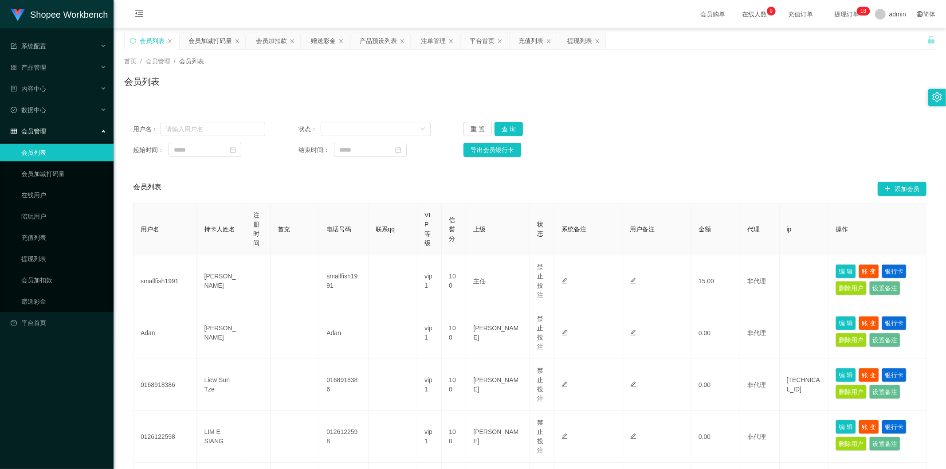
click at [263, 40] on div "会员加扣款" at bounding box center [271, 40] width 31 height 17
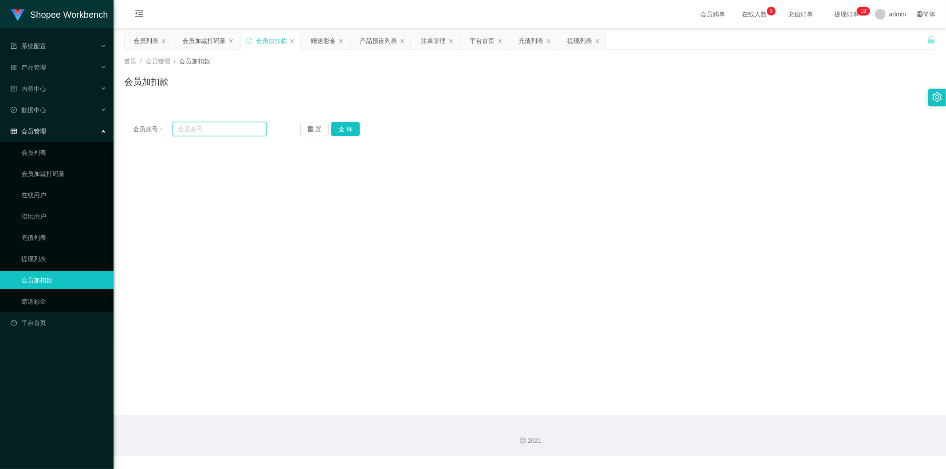
click at [220, 125] on input "text" at bounding box center [220, 129] width 94 height 14
paste input "Siew96"
type input "Siew96"
click at [339, 132] on button "查 询" at bounding box center [345, 129] width 28 height 14
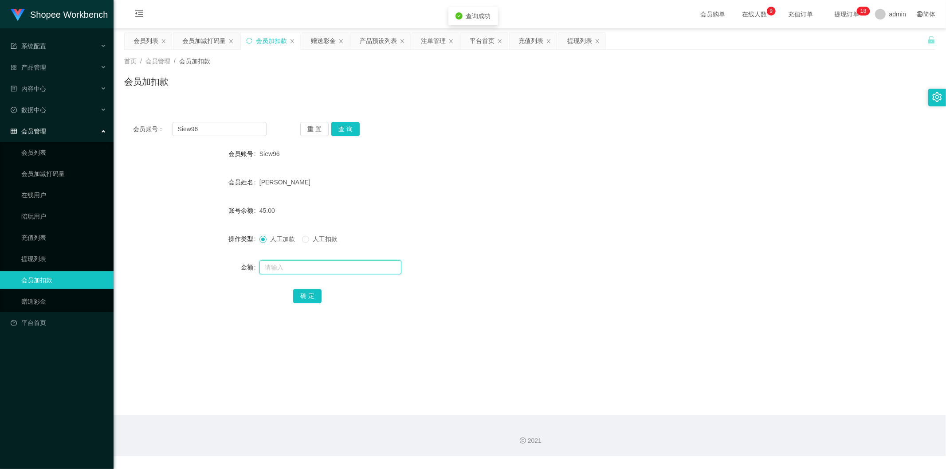
click at [287, 264] on input "text" at bounding box center [330, 267] width 142 height 14
type input "100"
click at [295, 295] on button "确 定" at bounding box center [307, 296] width 28 height 14
click at [207, 41] on div "会员加减打码量" at bounding box center [203, 40] width 43 height 17
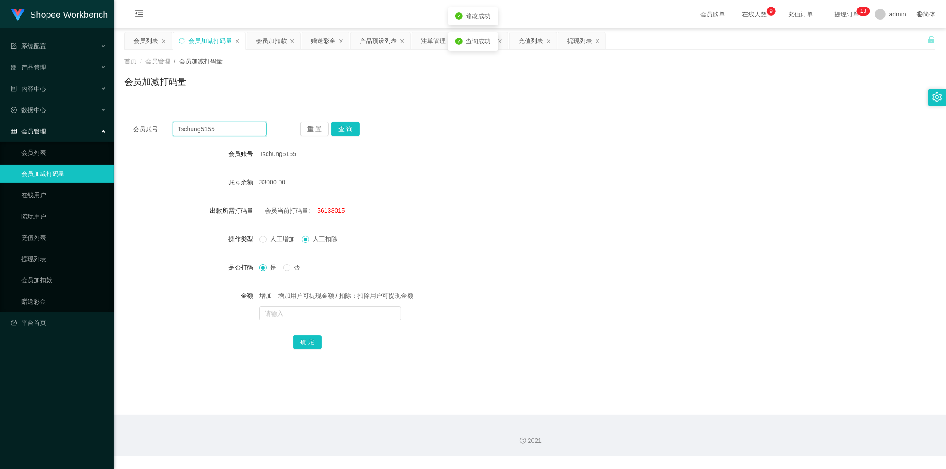
click at [218, 134] on input "Tschung5155" at bounding box center [220, 129] width 94 height 14
paste input "Siew96"
type input "Siew96"
click at [340, 126] on button "查 询" at bounding box center [345, 129] width 28 height 14
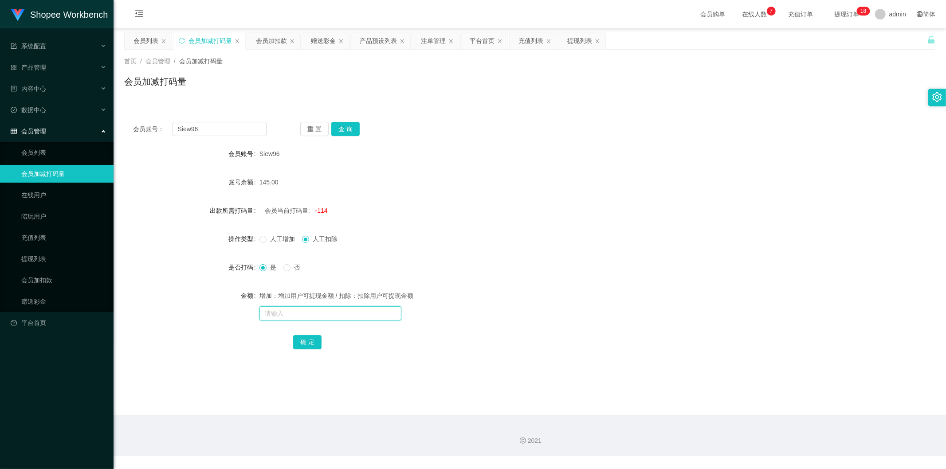
click at [283, 311] on input "text" at bounding box center [330, 314] width 142 height 14
type input "3000"
click at [297, 336] on button "确 定" at bounding box center [307, 342] width 28 height 14
click at [233, 133] on input "Siew96" at bounding box center [220, 129] width 94 height 14
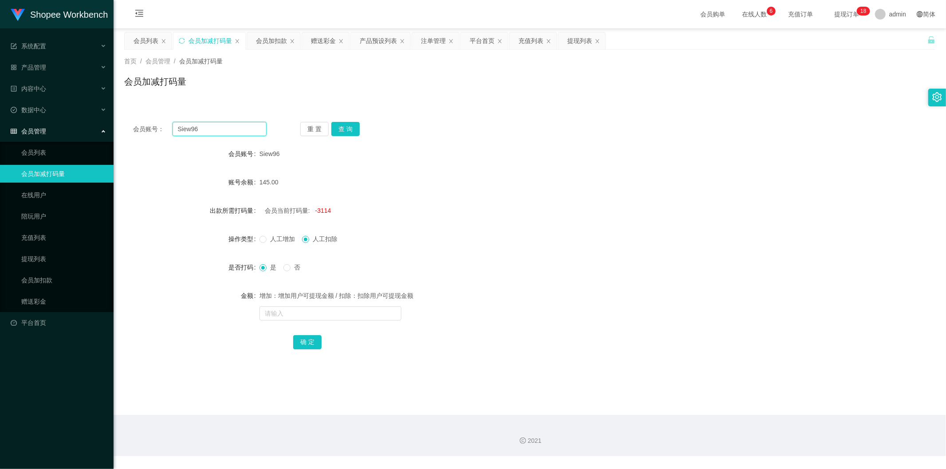
paste input "Youpi199993"
type input "Youpi199993"
click at [345, 128] on button "查 询" at bounding box center [345, 129] width 28 height 14
click at [151, 45] on div "会员列表" at bounding box center [146, 40] width 25 height 17
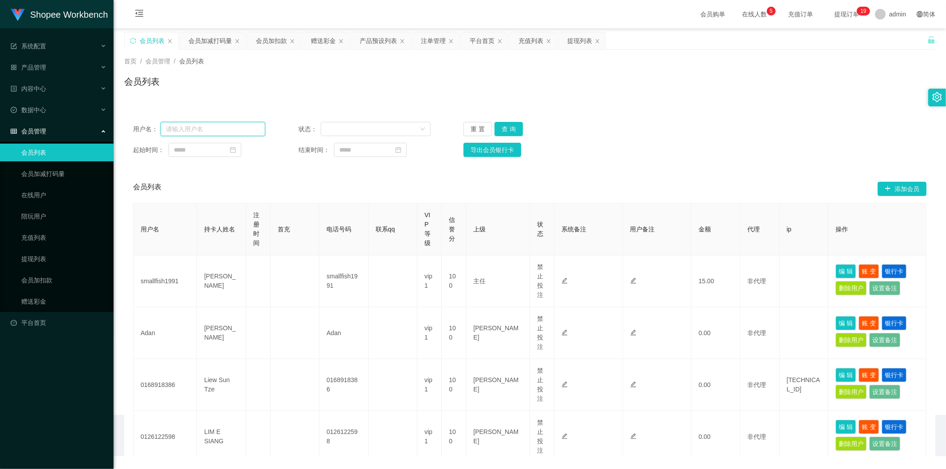
click at [225, 131] on input "text" at bounding box center [213, 129] width 105 height 14
paste input "khorcg"
type input "khorcg"
click at [500, 128] on button "查 询" at bounding box center [509, 129] width 28 height 14
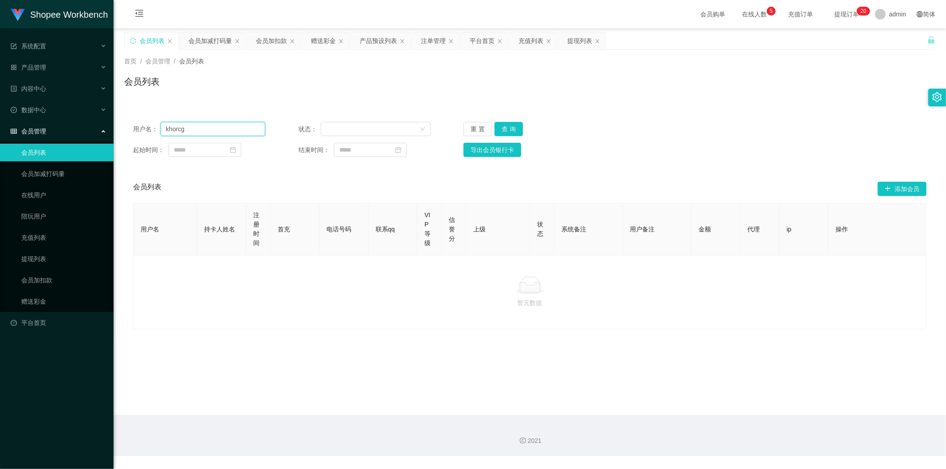
click at [191, 129] on input "khorcg" at bounding box center [213, 129] width 105 height 14
click at [504, 129] on button "查 询" at bounding box center [509, 129] width 28 height 14
drag, startPoint x: 504, startPoint y: 129, endPoint x: 499, endPoint y: 131, distance: 5.2
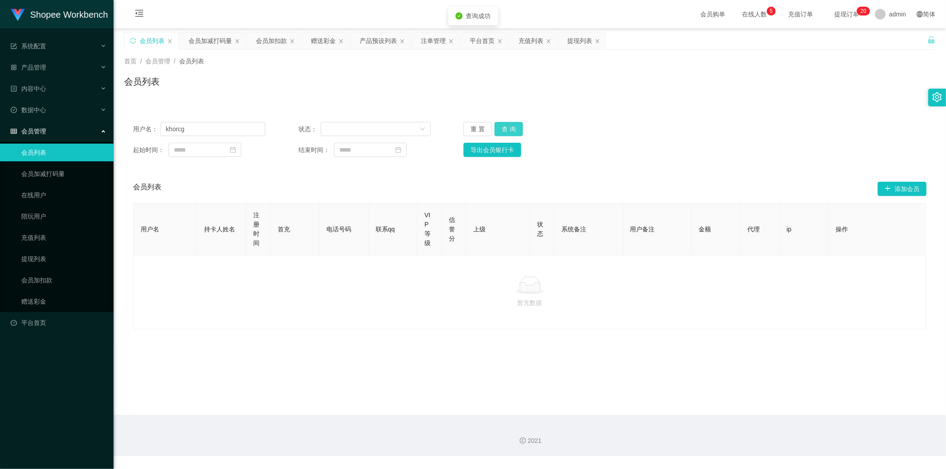
click at [501, 130] on button "查 询" at bounding box center [509, 129] width 28 height 14
click at [165, 130] on input "khorcg" at bounding box center [213, 129] width 105 height 14
click at [512, 124] on button "查 询" at bounding box center [509, 129] width 28 height 14
click at [165, 125] on input "khorcg" at bounding box center [213, 129] width 105 height 14
click at [501, 126] on button "查 询" at bounding box center [509, 129] width 28 height 14
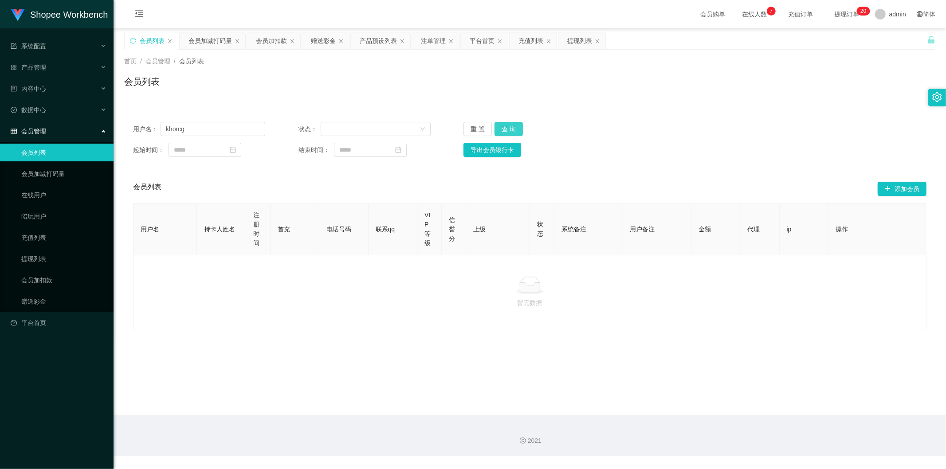
type input "khorcg"
click at [166, 126] on input "khorcg" at bounding box center [213, 129] width 105 height 14
click at [485, 180] on div "会员列表 添加会员" at bounding box center [530, 189] width 794 height 28
click at [512, 131] on button "查 询" at bounding box center [509, 129] width 28 height 14
click at [581, 43] on div "提现列表" at bounding box center [579, 40] width 25 height 17
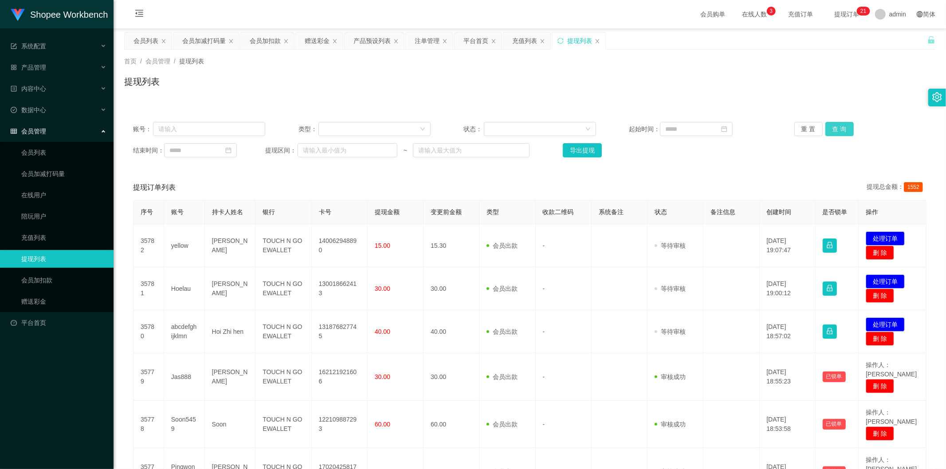
click at [836, 125] on button "查 询" at bounding box center [839, 129] width 28 height 14
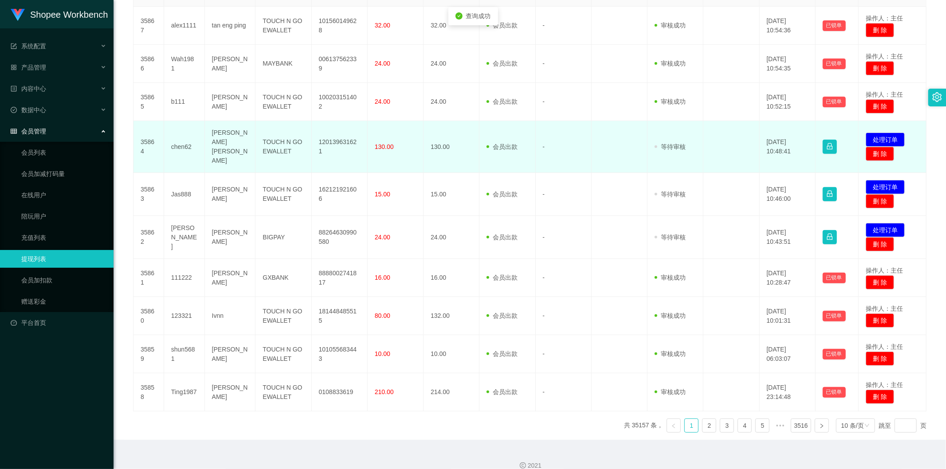
scroll to position [220, 0]
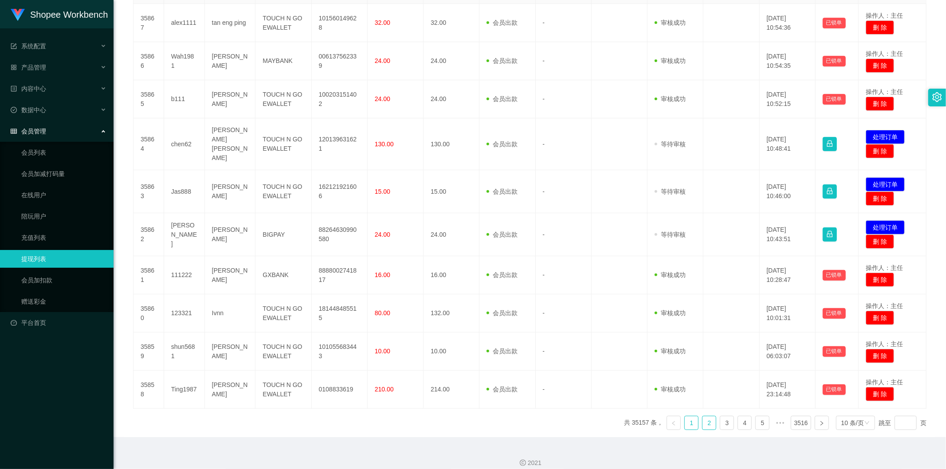
click at [706, 417] on link "2" at bounding box center [709, 423] width 13 height 13
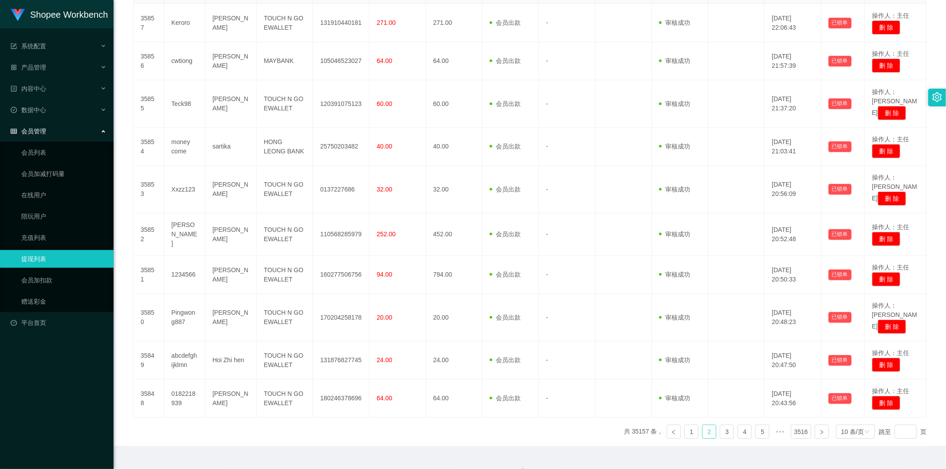
scroll to position [211, 0]
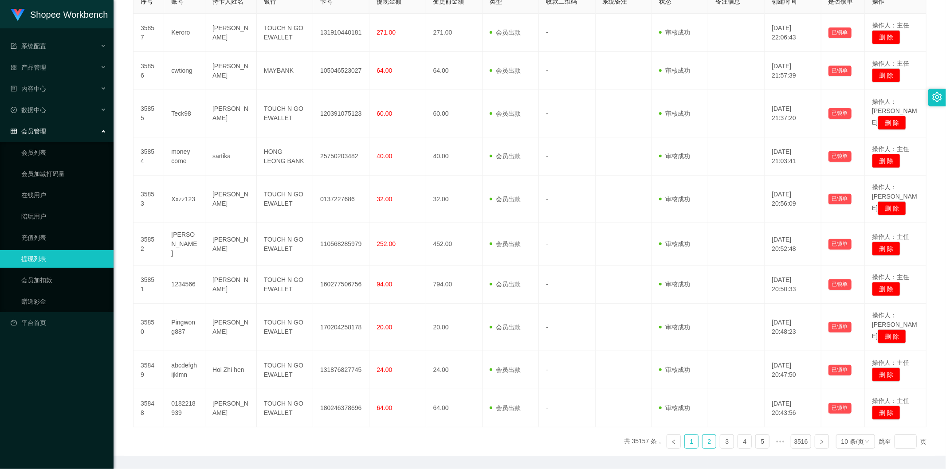
click at [685, 435] on link "1" at bounding box center [691, 441] width 13 height 13
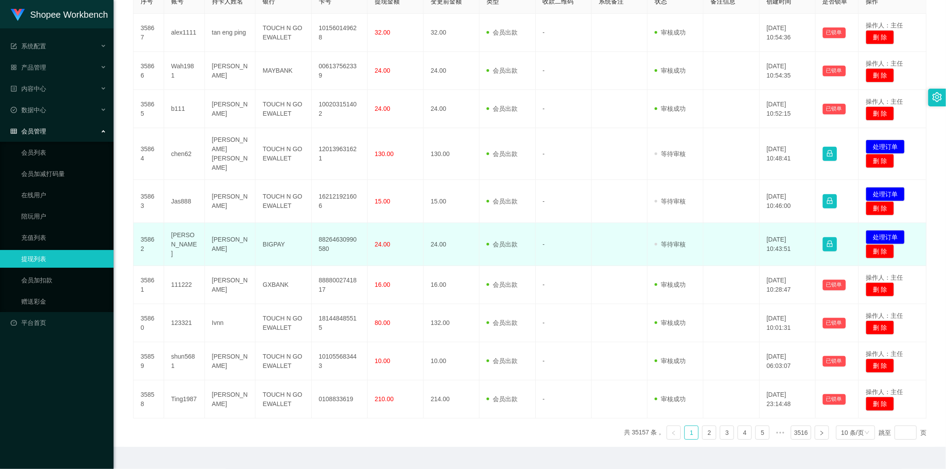
click at [342, 231] on td "88264630990580" at bounding box center [340, 244] width 56 height 43
copy td "88264630990580"
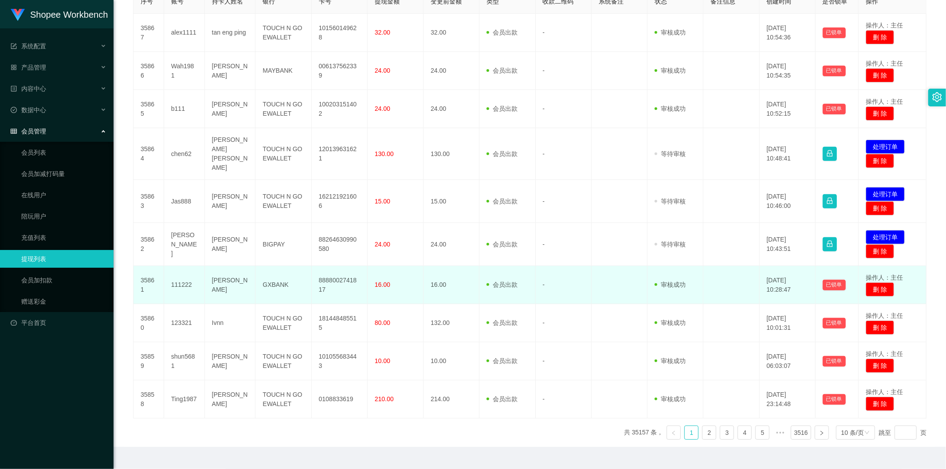
click at [592, 266] on td at bounding box center [620, 285] width 56 height 38
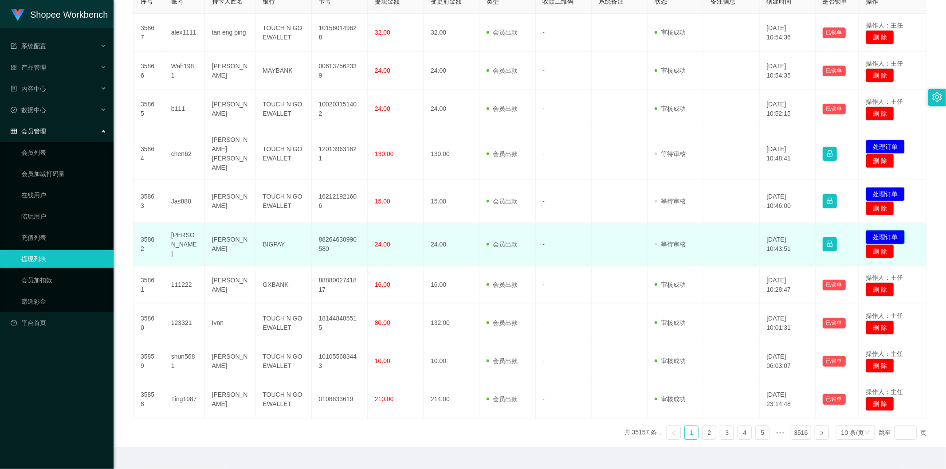
click at [868, 230] on button "处理订单" at bounding box center [885, 237] width 39 height 14
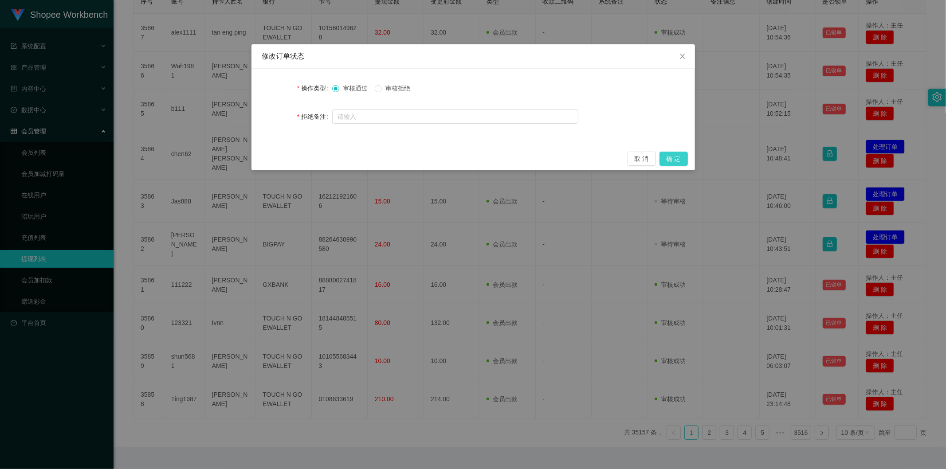
click at [667, 157] on button "确 定" at bounding box center [674, 159] width 28 height 14
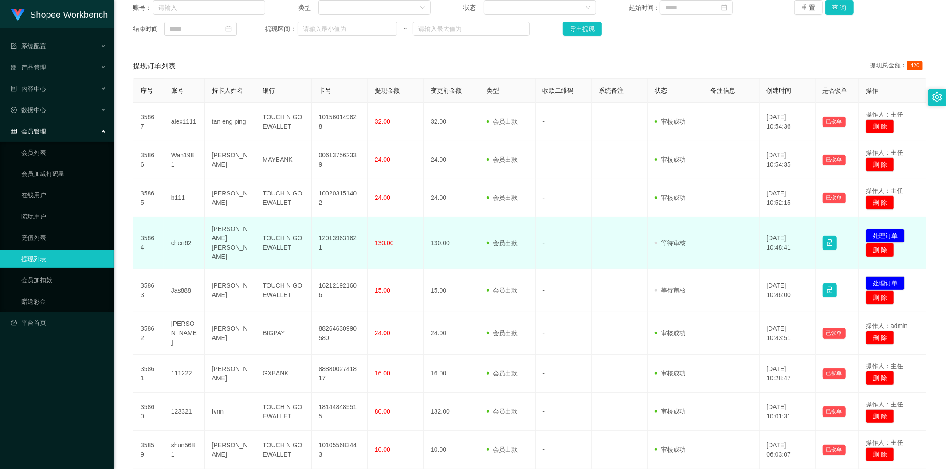
scroll to position [63, 0]
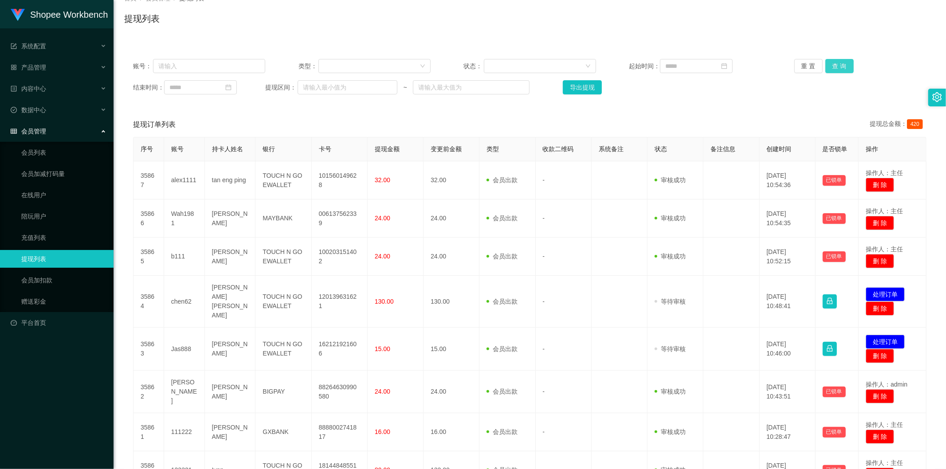
click at [836, 67] on button "查 询" at bounding box center [839, 66] width 28 height 14
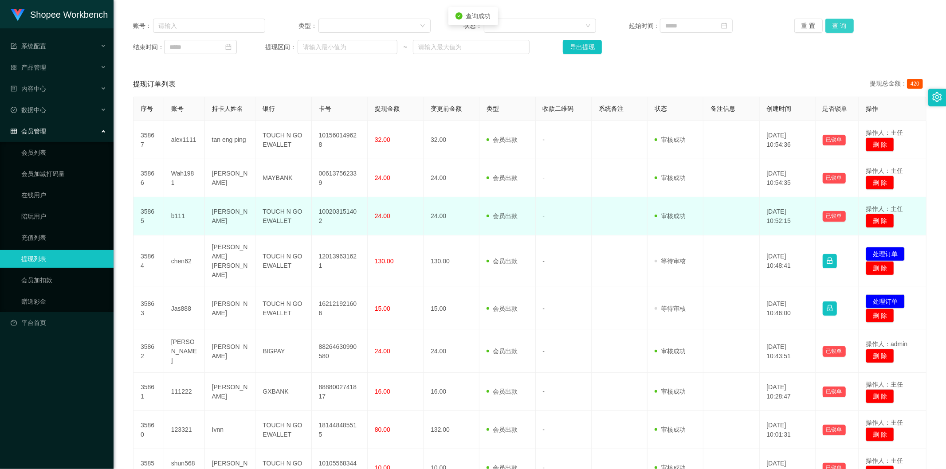
scroll to position [161, 0]
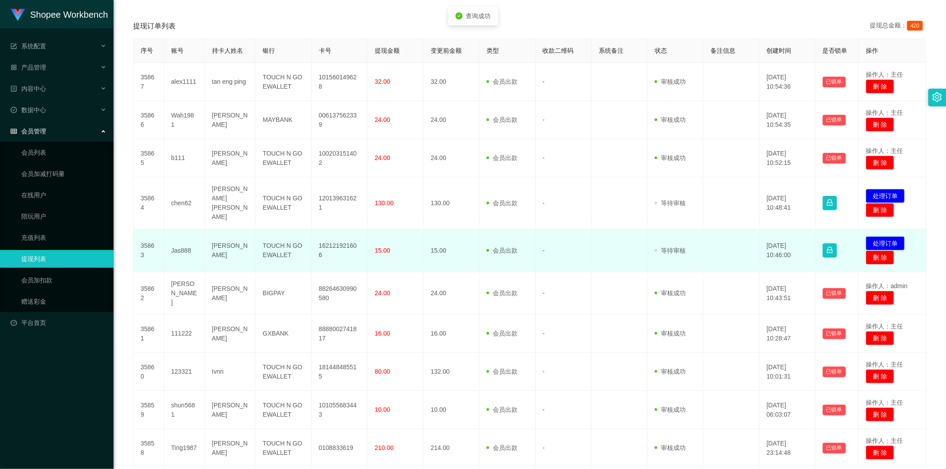
click at [336, 237] on td "162121921606" at bounding box center [340, 250] width 56 height 43
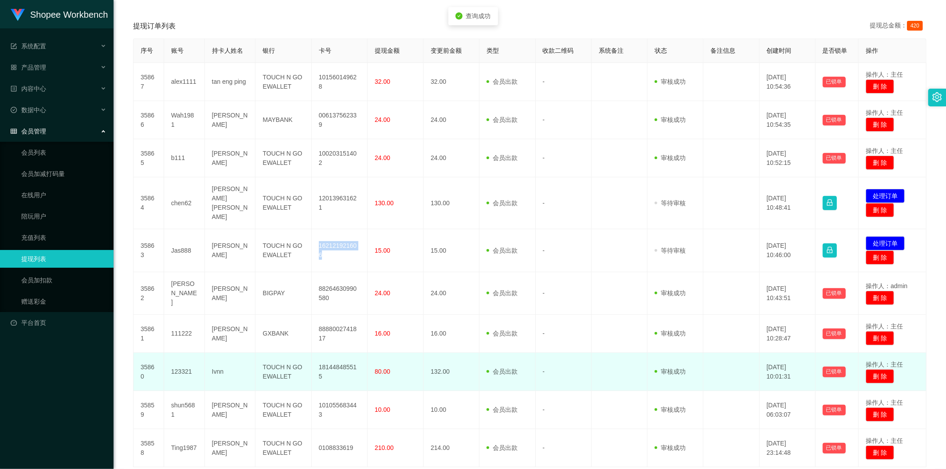
copy td "162121921606"
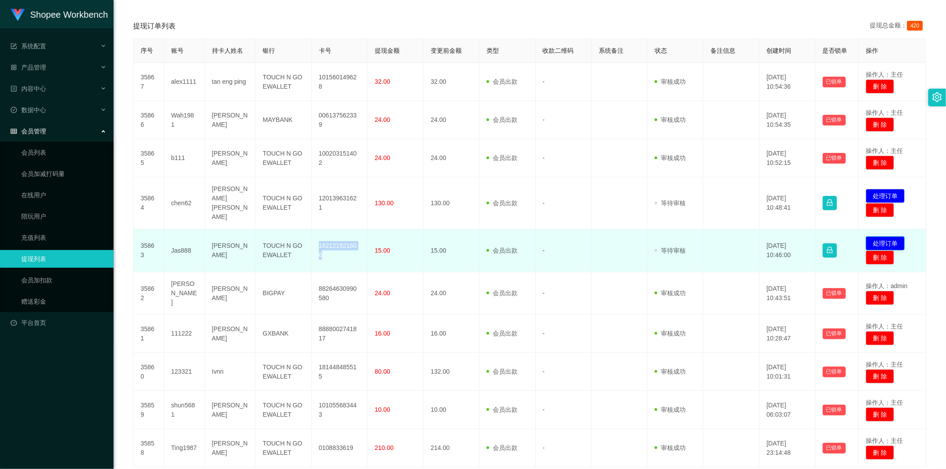
click at [886, 239] on button "处理订单" at bounding box center [885, 243] width 39 height 14
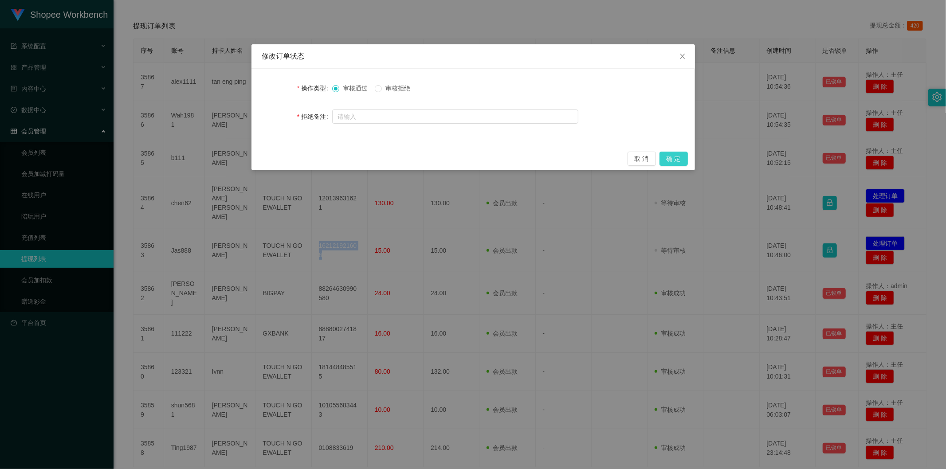
click at [682, 160] on button "确 定" at bounding box center [674, 159] width 28 height 14
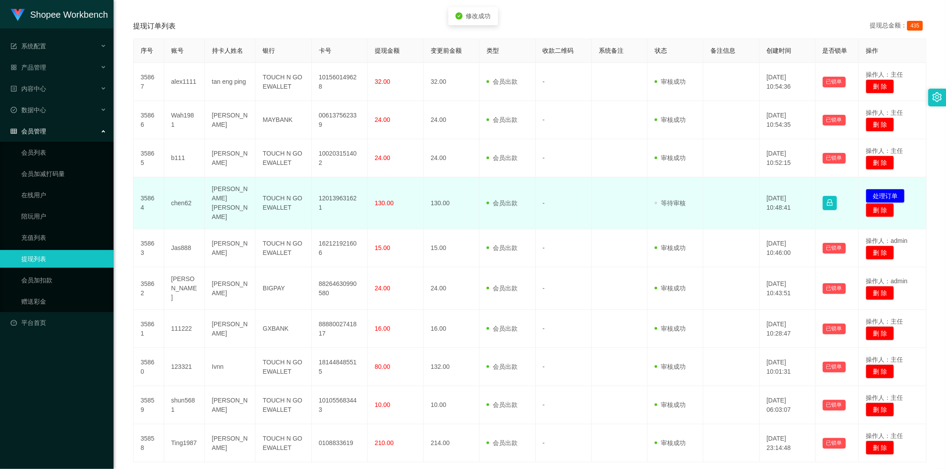
click at [178, 194] on td "chen62" at bounding box center [184, 203] width 41 height 52
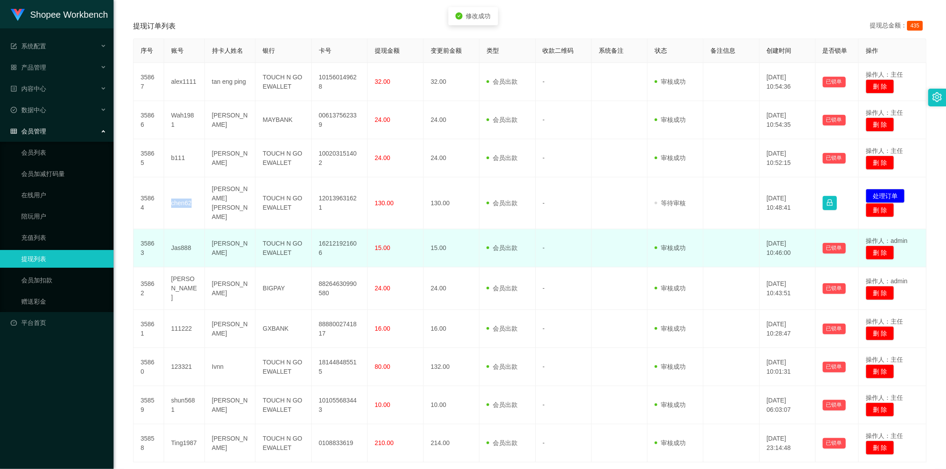
copy td "chen62"
click at [489, 244] on span at bounding box center [490, 248] width 6 height 9
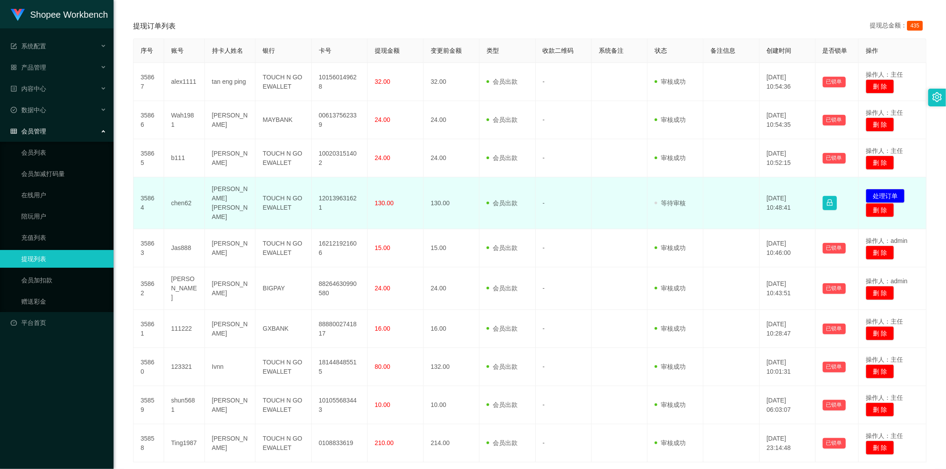
click at [348, 197] on td "120139631621" at bounding box center [340, 203] width 56 height 52
click at [347, 197] on td "120139631621" at bounding box center [340, 203] width 56 height 52
click at [347, 191] on td "120139631621" at bounding box center [340, 203] width 56 height 52
click at [345, 196] on td "120139631621" at bounding box center [340, 203] width 56 height 52
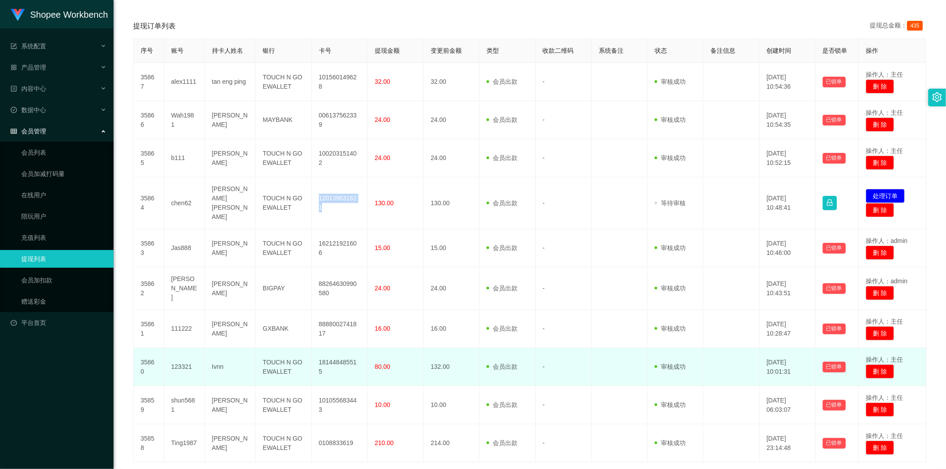
copy td "120139631621"
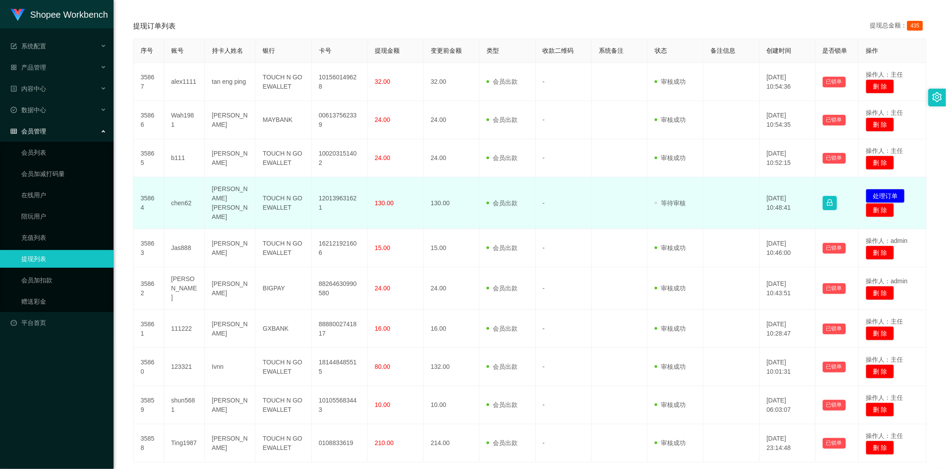
click at [573, 200] on td "-" at bounding box center [564, 203] width 56 height 52
click at [883, 190] on button "处理订单" at bounding box center [885, 196] width 39 height 14
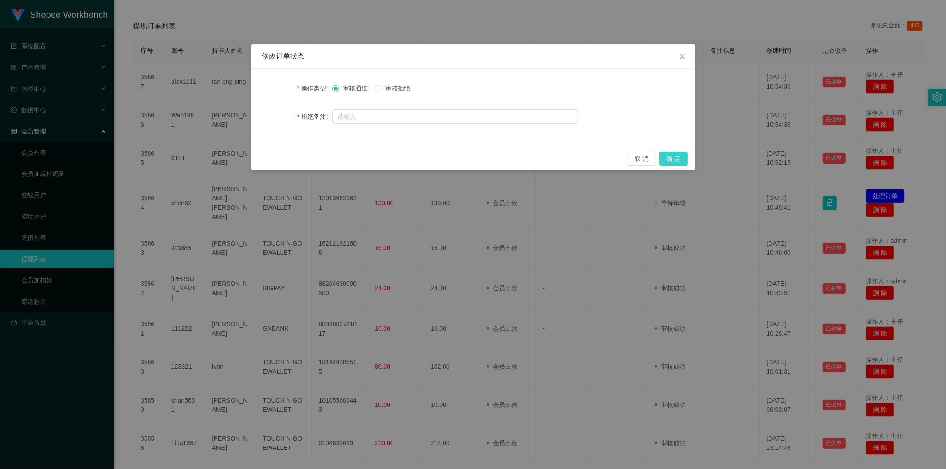
click at [679, 155] on button "确 定" at bounding box center [674, 159] width 28 height 14
